Goal: Check status: Check status

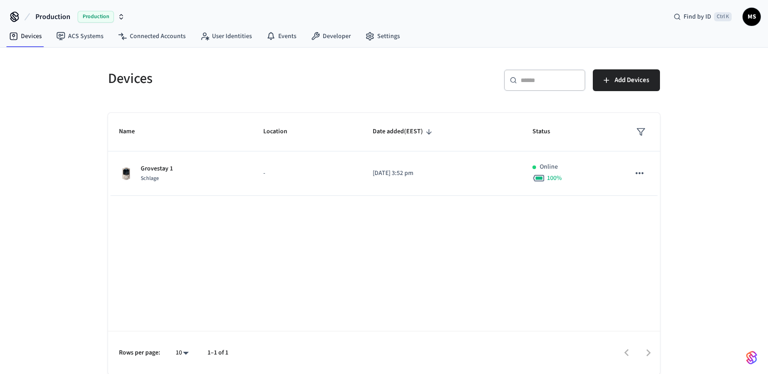
click at [264, 236] on div "Name Location Date added (EEST) Status Grovestay 1 Schlage - 2025/09/01 at 3:52…" at bounding box center [384, 244] width 552 height 262
click at [131, 33] on link "Connected Accounts" at bounding box center [152, 36] width 82 height 16
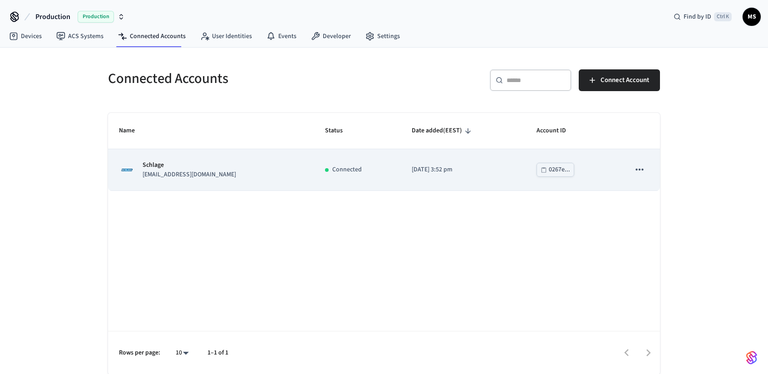
click at [643, 170] on icon "sticky table" at bounding box center [639, 170] width 8 height 2
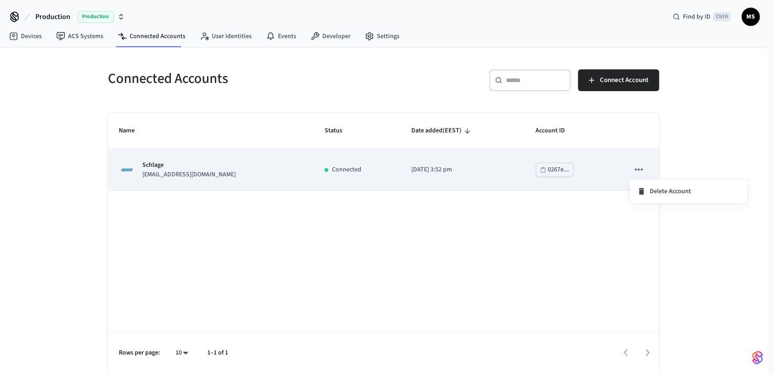
click at [250, 173] on div at bounding box center [387, 187] width 774 height 374
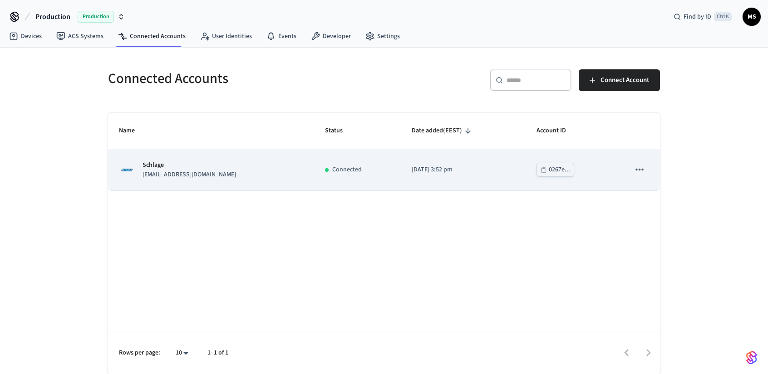
click at [207, 167] on p "Schlage" at bounding box center [188, 166] width 93 height 10
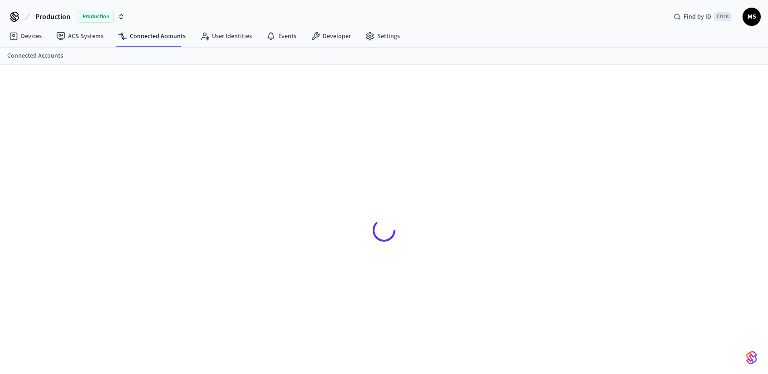
click at [181, 167] on div at bounding box center [384, 230] width 566 height 287
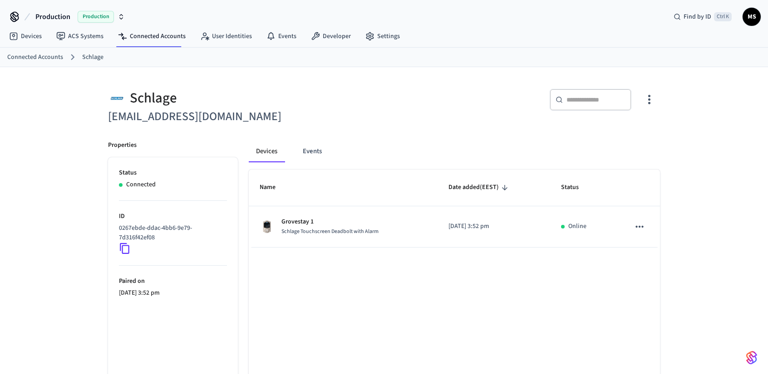
click at [650, 97] on icon "button" at bounding box center [649, 100] width 14 height 14
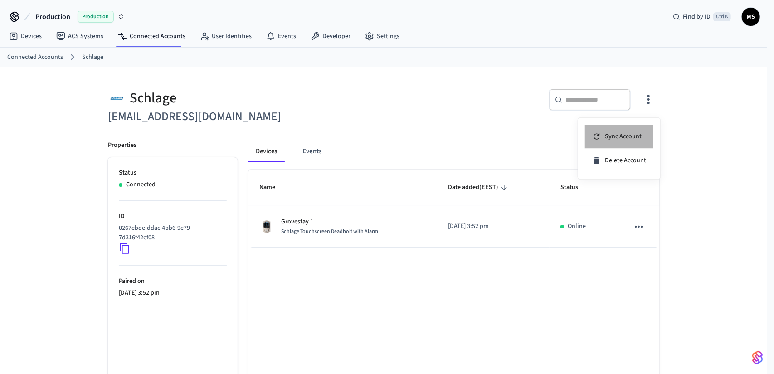
click at [636, 134] on span "Sync Account" at bounding box center [623, 136] width 37 height 9
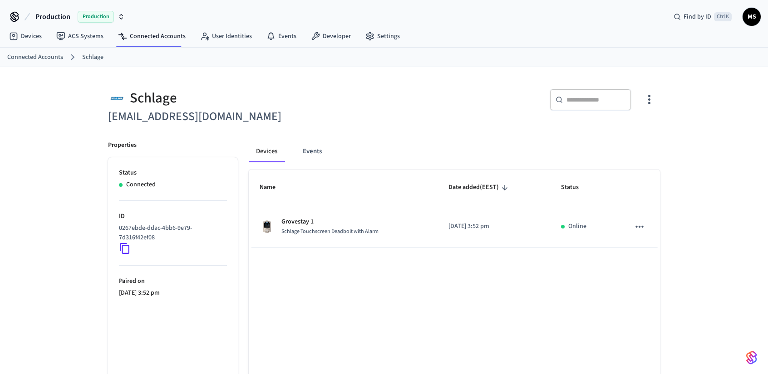
click at [672, 238] on div "Schlage [EMAIL_ADDRESS][DOMAIN_NAME] ​ ​ Properties Status Connected ID 0267ebd…" at bounding box center [383, 249] width 581 height 365
click at [650, 93] on icon "button" at bounding box center [649, 100] width 14 height 14
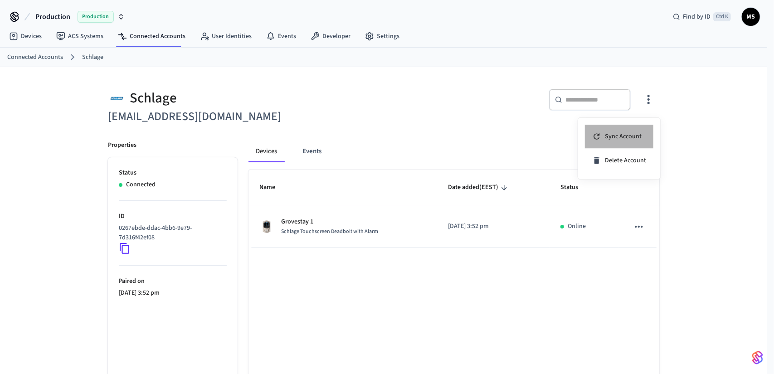
click at [641, 135] on li "Sync Account" at bounding box center [619, 137] width 69 height 24
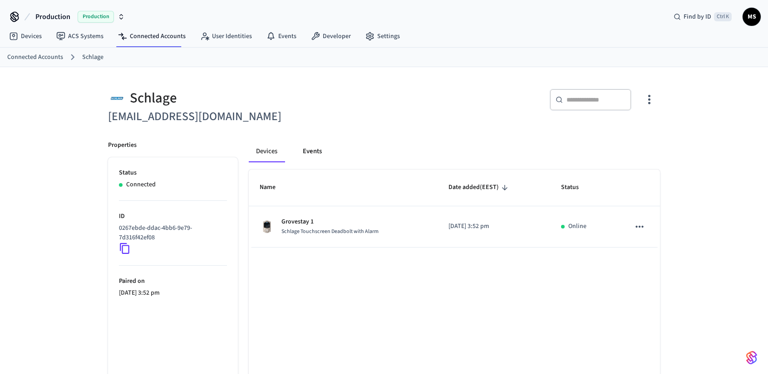
click at [307, 158] on button "Events" at bounding box center [312, 152] width 34 height 22
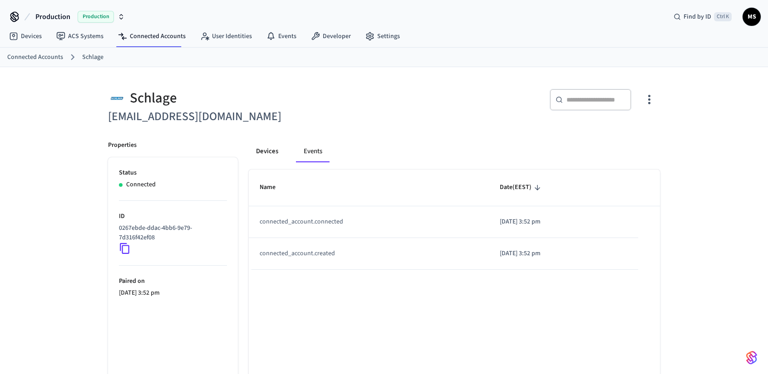
click at [276, 153] on button "Devices" at bounding box center [267, 152] width 37 height 22
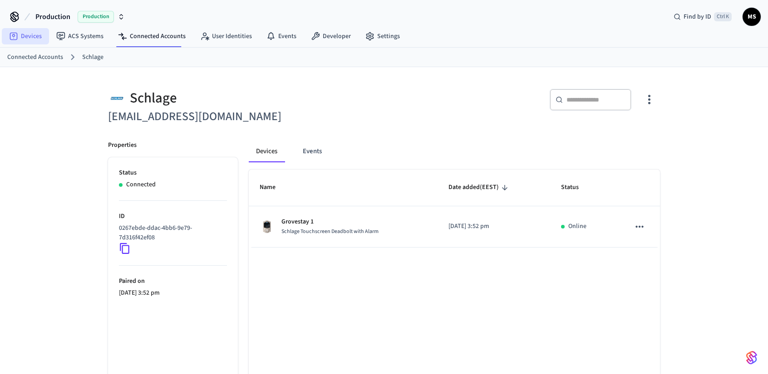
click at [39, 39] on link "Devices" at bounding box center [25, 36] width 47 height 16
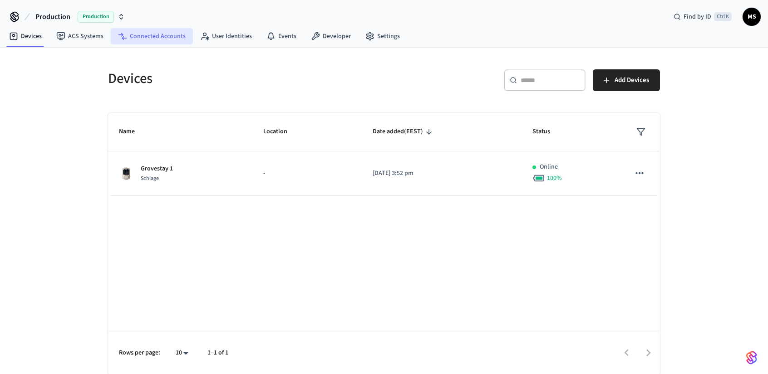
click at [167, 33] on link "Connected Accounts" at bounding box center [152, 36] width 82 height 16
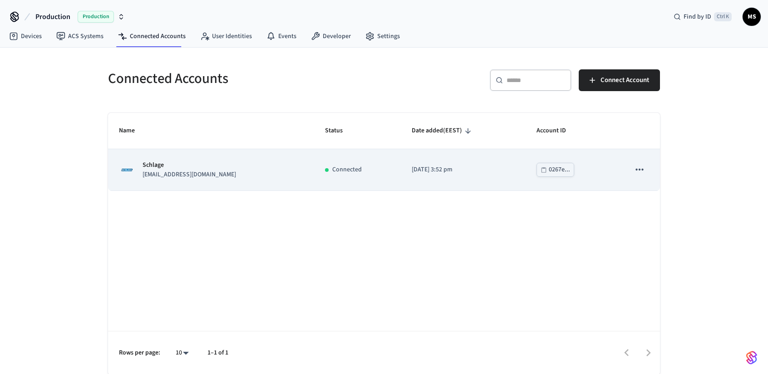
click at [464, 176] on td "[DATE] 3:52 pm" at bounding box center [463, 169] width 124 height 41
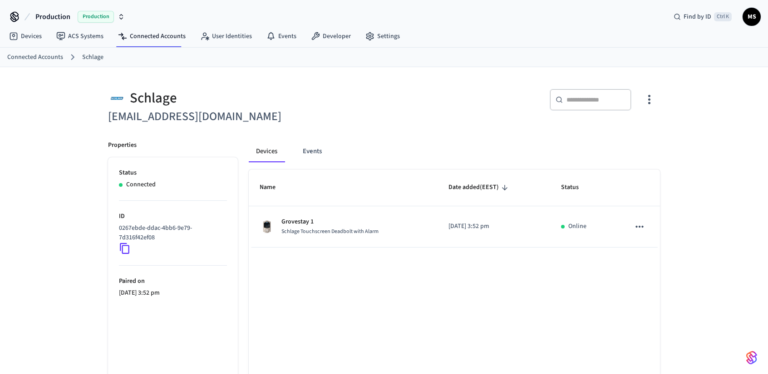
click at [409, 266] on div "Name Date added (EEST) Status Grovestay 1 Schlage Touchscreen Deadbolt with Ala…" at bounding box center [454, 301] width 411 height 262
click at [645, 98] on icon "button" at bounding box center [649, 100] width 14 height 14
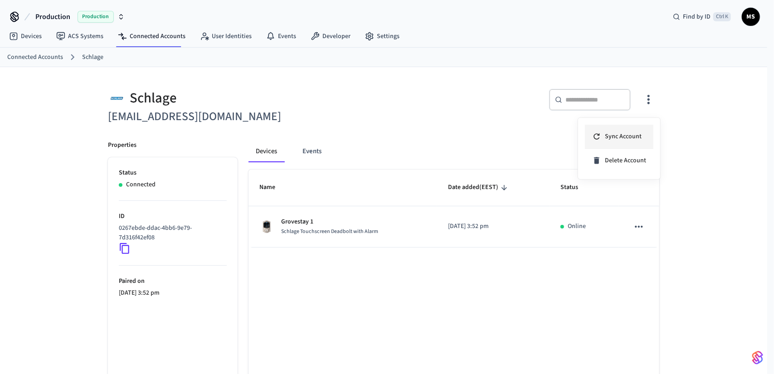
click at [634, 133] on span "Sync Account" at bounding box center [623, 136] width 37 height 9
click at [165, 40] on div at bounding box center [387, 187] width 774 height 374
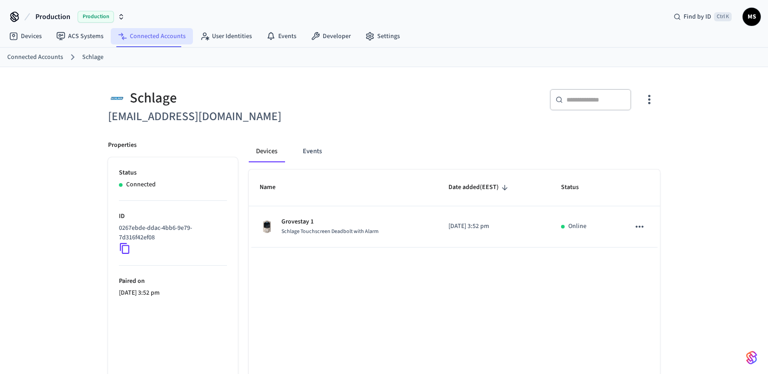
click at [165, 37] on link "Connected Accounts" at bounding box center [152, 36] width 82 height 16
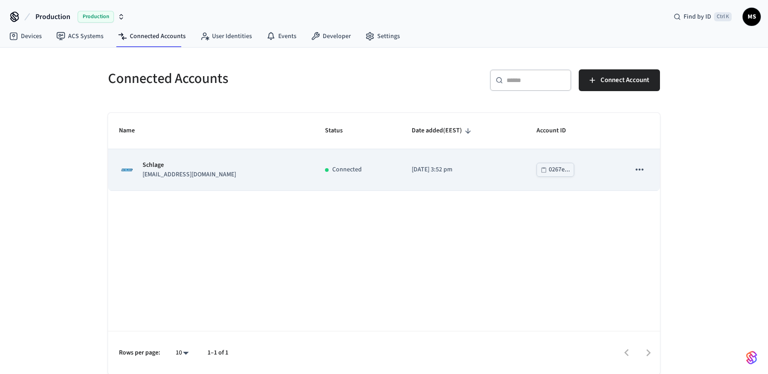
click at [279, 172] on div "Schlage testsmartlocks@grovestay.com" at bounding box center [211, 170] width 184 height 19
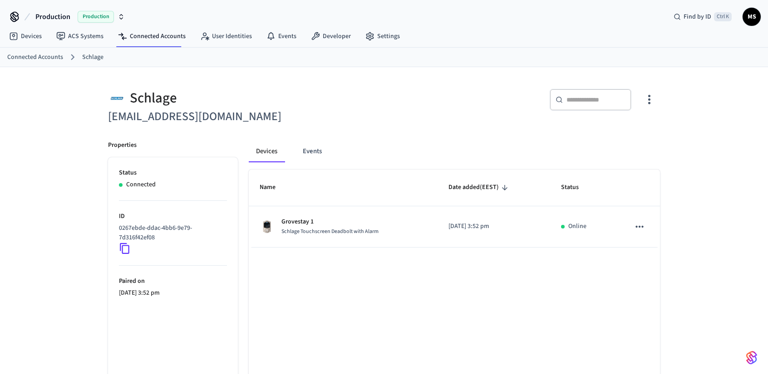
click at [712, 167] on div "Schlage testsmartlocks@grovestay.com ​ ​ Properties Status Connected ID 0267ebd…" at bounding box center [384, 249] width 768 height 365
click at [653, 98] on icon "button" at bounding box center [649, 100] width 14 height 14
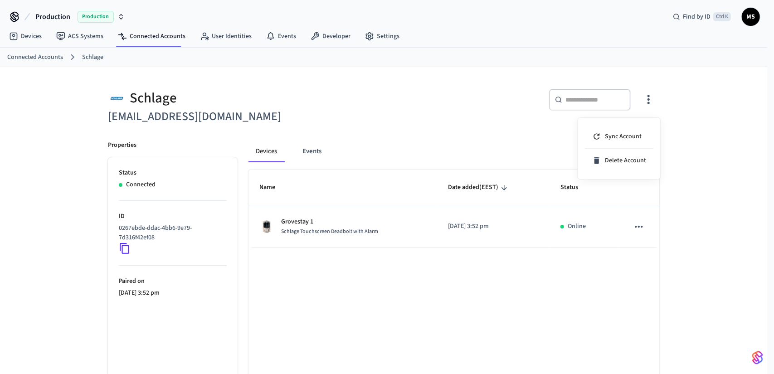
click at [447, 78] on div at bounding box center [387, 187] width 774 height 374
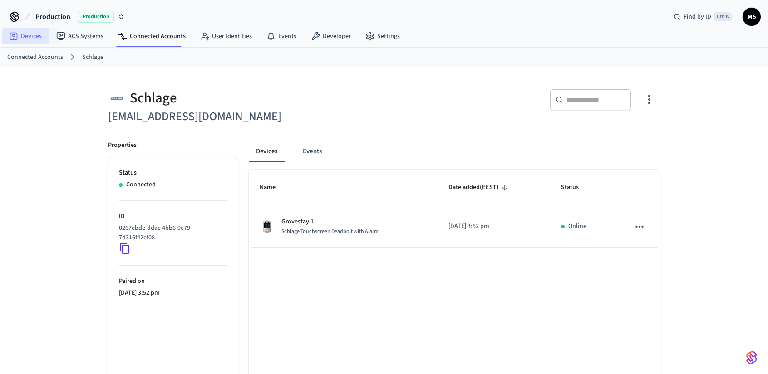
click at [39, 34] on link "Devices" at bounding box center [25, 36] width 47 height 16
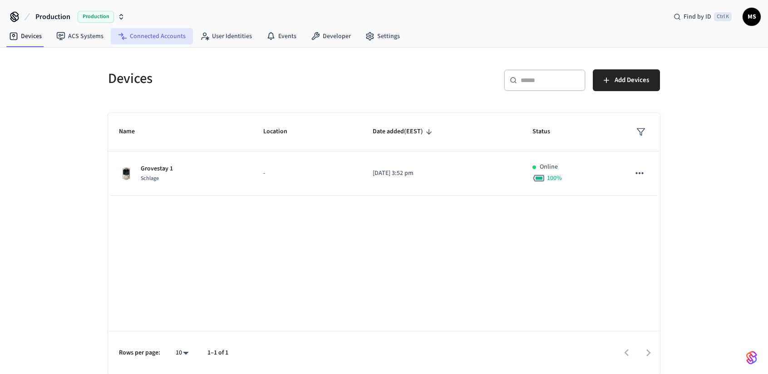
click at [179, 39] on link "Connected Accounts" at bounding box center [152, 36] width 82 height 16
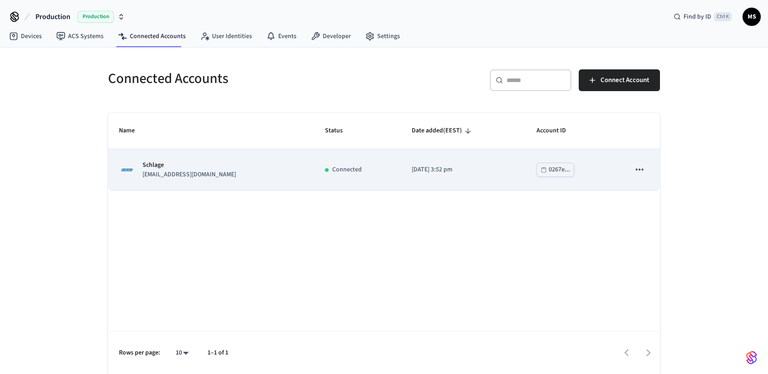
click at [338, 168] on p "Connected" at bounding box center [346, 170] width 29 height 10
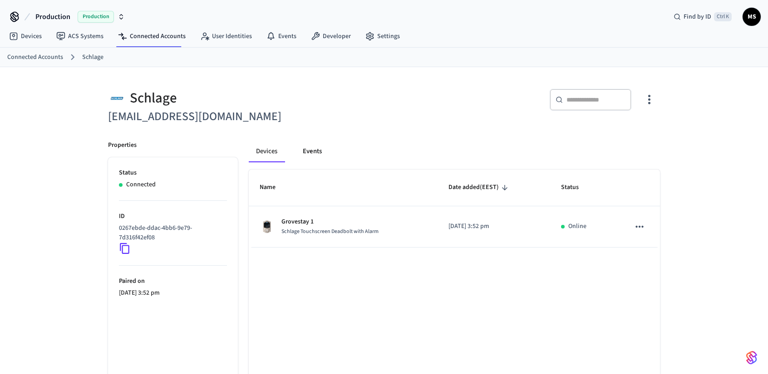
click at [317, 147] on button "Events" at bounding box center [312, 152] width 34 height 22
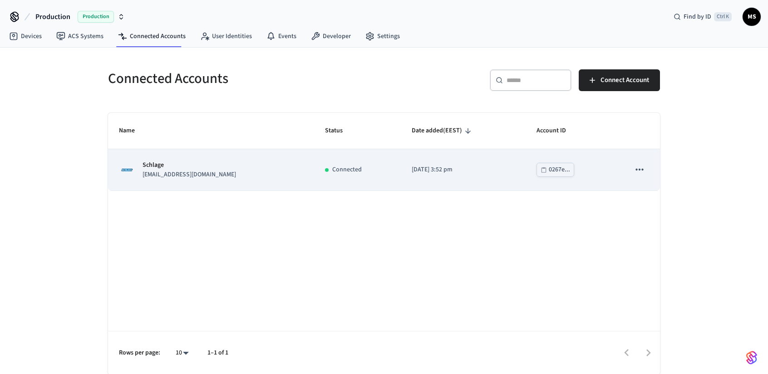
click at [639, 168] on icon "sticky table" at bounding box center [639, 170] width 12 height 12
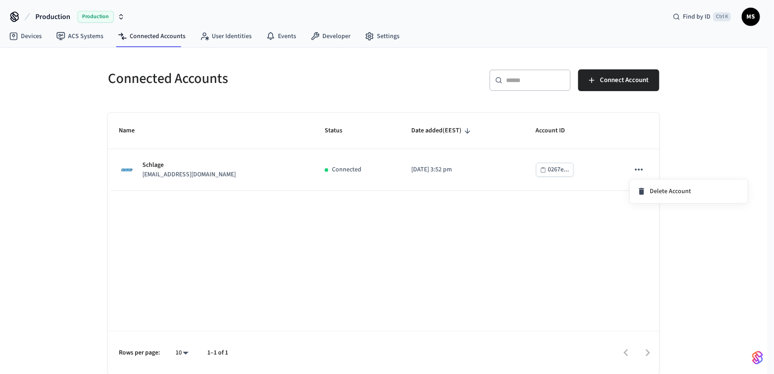
click at [540, 202] on div at bounding box center [387, 187] width 774 height 374
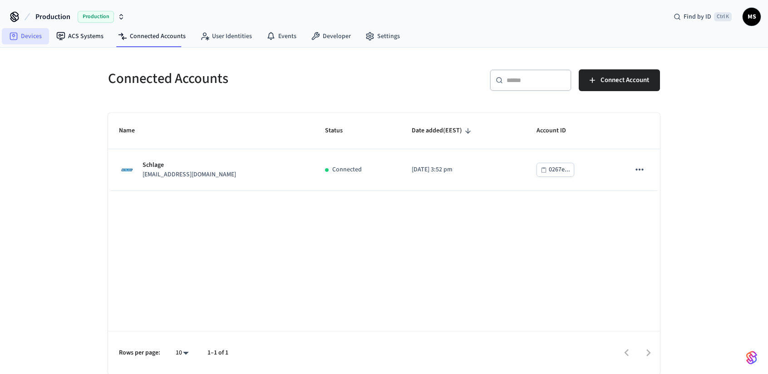
click at [30, 36] on link "Devices" at bounding box center [25, 36] width 47 height 16
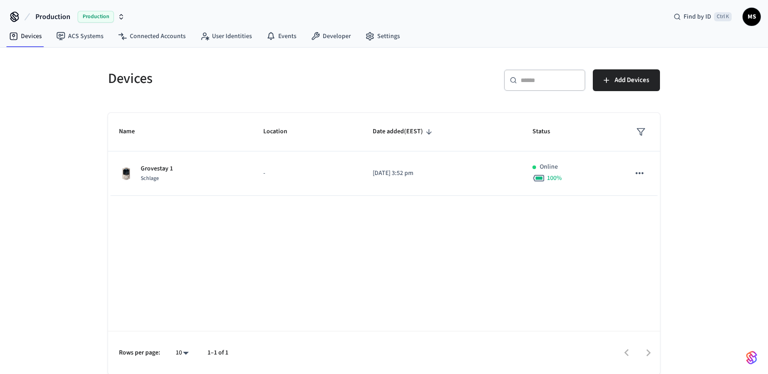
click at [519, 216] on div "Name Location Date added (EEST) Status Grovestay 1 Schlage - 2025/09/01 at 3:52…" at bounding box center [384, 244] width 552 height 262
click at [392, 306] on div "Name Location Date added (EEST) Status Grovestay 1 Schlage - 2025/09/01 at 3:52…" at bounding box center [384, 244] width 552 height 262
click at [630, 82] on span "Add Devices" at bounding box center [631, 80] width 34 height 12
click at [722, 179] on div "Devices ​ ​ Add Devices Name Location Date added (EEST) Status [GEOGRAPHIC_DATA…" at bounding box center [384, 212] width 768 height 328
click at [217, 38] on link "User Identities" at bounding box center [226, 36] width 66 height 16
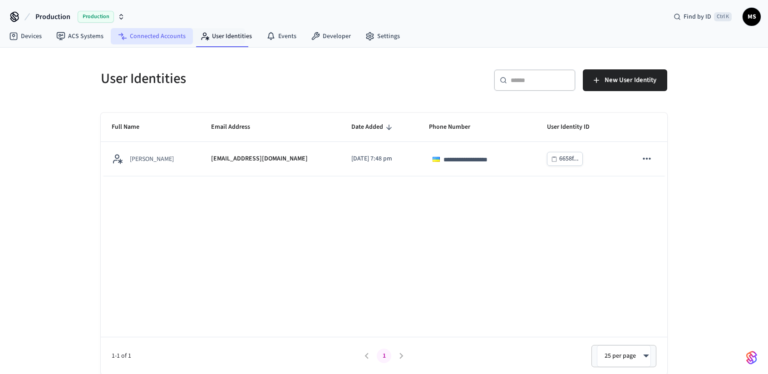
click at [148, 39] on link "Connected Accounts" at bounding box center [152, 36] width 82 height 16
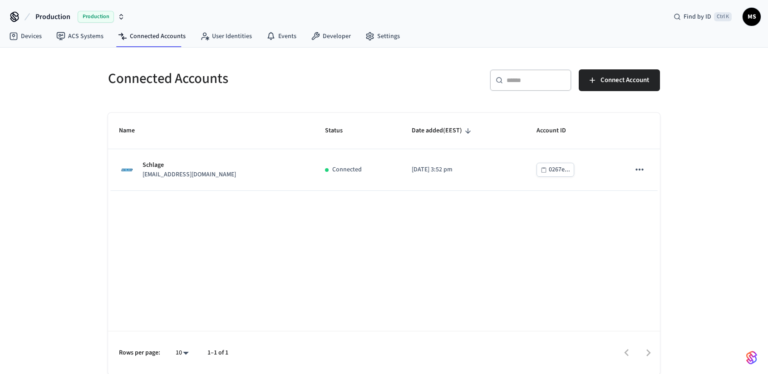
drag, startPoint x: 509, startPoint y: 229, endPoint x: 502, endPoint y: 224, distance: 8.6
click at [509, 229] on div "Name Status Date added (EEST) Account ID Schlage [EMAIL_ADDRESS][DOMAIN_NAME] C…" at bounding box center [384, 244] width 552 height 262
click at [34, 37] on link "Devices" at bounding box center [25, 36] width 47 height 16
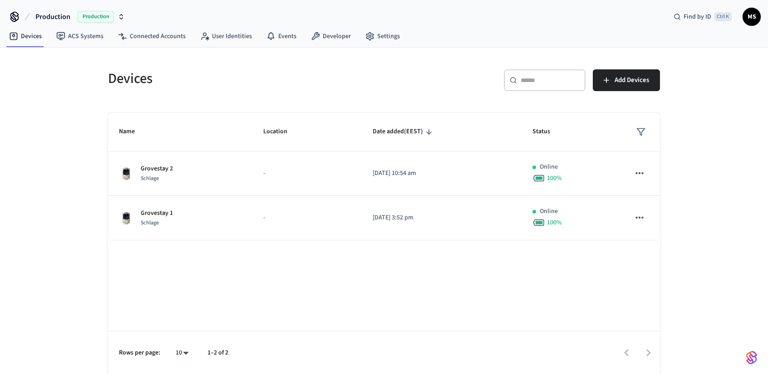
click at [724, 226] on div "Devices ​ ​ Add Devices Name Location Date added (EEST) Status [GEOGRAPHIC_DATA…" at bounding box center [384, 212] width 768 height 328
click at [554, 264] on div "Name Location Date added (EEST) Status Grovestay 2 Schlage - [DATE] 10:54 am On…" at bounding box center [384, 244] width 552 height 262
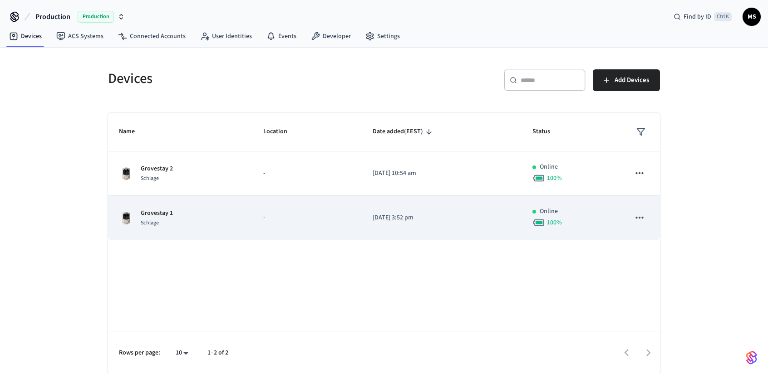
click at [175, 213] on div "Grovestay 1 Schlage" at bounding box center [180, 218] width 122 height 19
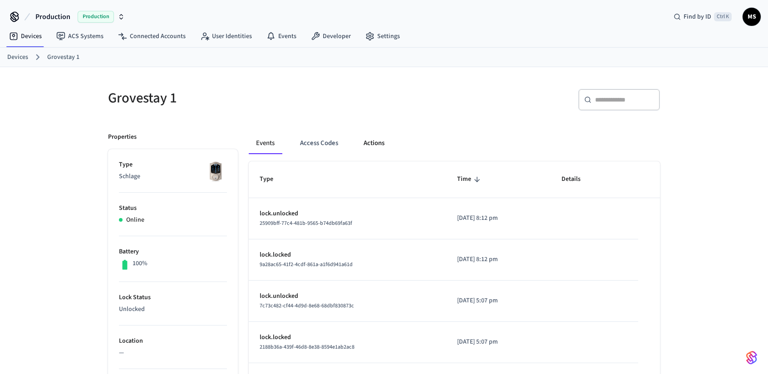
click at [370, 143] on button "Actions" at bounding box center [373, 143] width 35 height 22
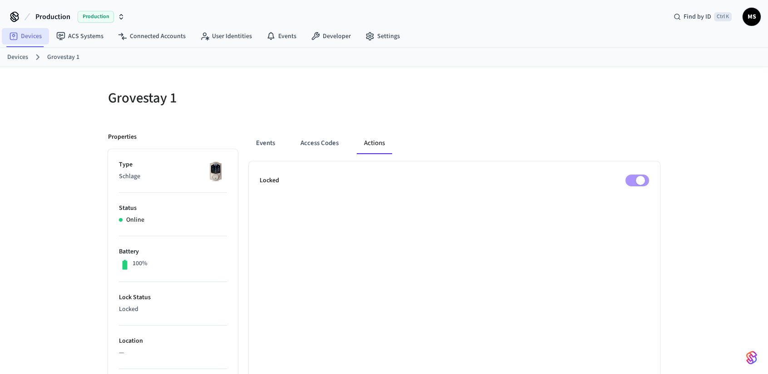
click at [38, 38] on link "Devices" at bounding box center [25, 36] width 47 height 16
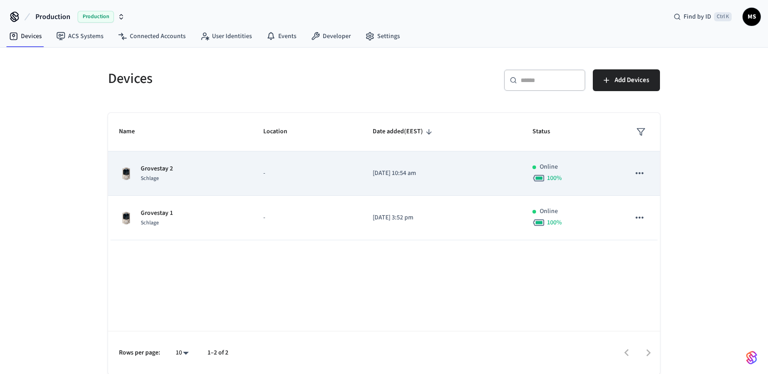
click at [274, 174] on p "-" at bounding box center [307, 174] width 88 height 10
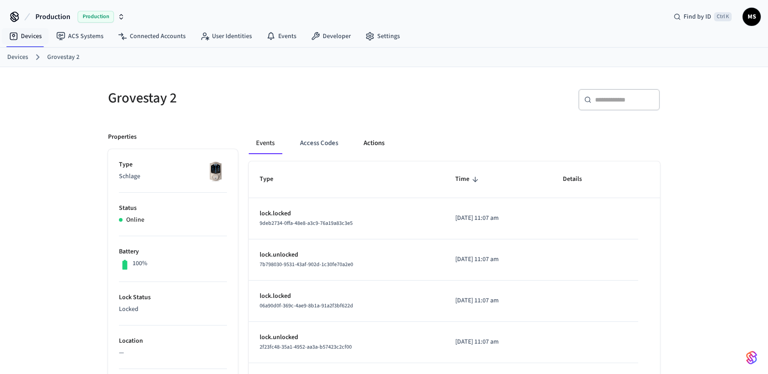
click at [373, 141] on button "Actions" at bounding box center [373, 143] width 35 height 22
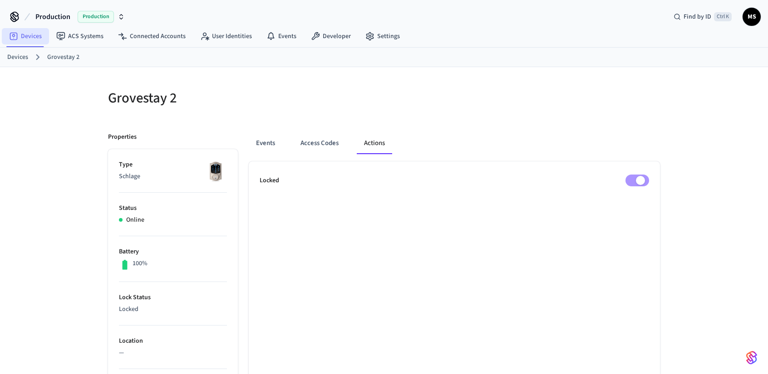
click at [33, 38] on link "Devices" at bounding box center [25, 36] width 47 height 16
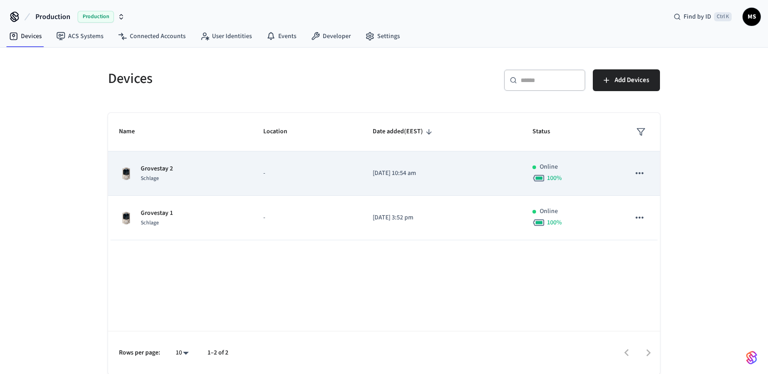
click at [226, 182] on div "Grovestay 2 Schlage" at bounding box center [180, 173] width 122 height 19
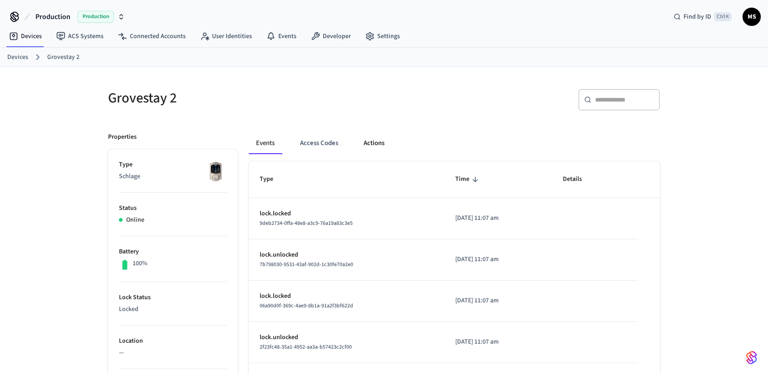
click at [378, 147] on button "Actions" at bounding box center [373, 143] width 35 height 22
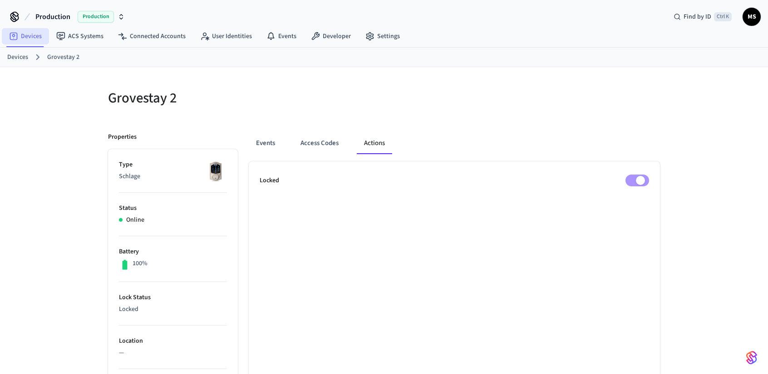
click at [27, 42] on link "Devices" at bounding box center [25, 36] width 47 height 16
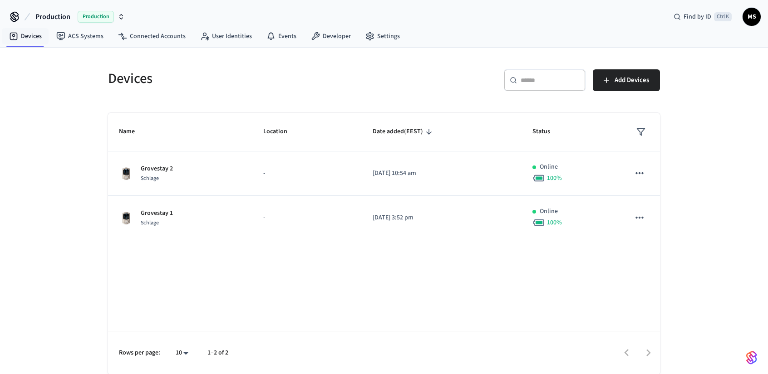
click at [437, 287] on div "Name Location Date added (EEST) Status Grovestay 2 Schlage - [DATE] 10:54 am On…" at bounding box center [384, 244] width 552 height 262
